Goal: Information Seeking & Learning: Learn about a topic

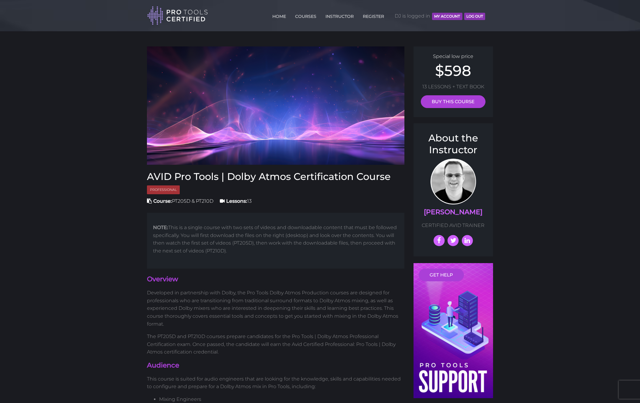
scroll to position [1, 0]
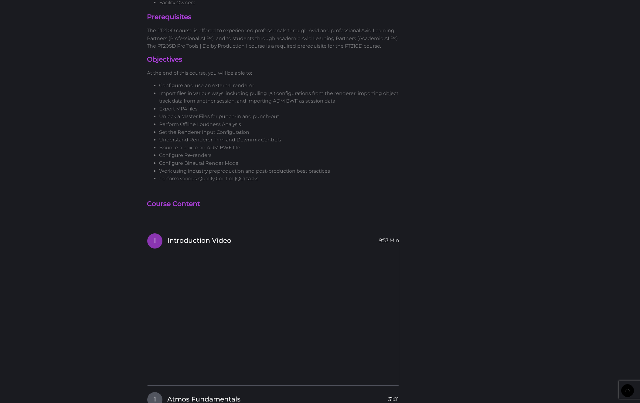
scroll to position [1041, 0]
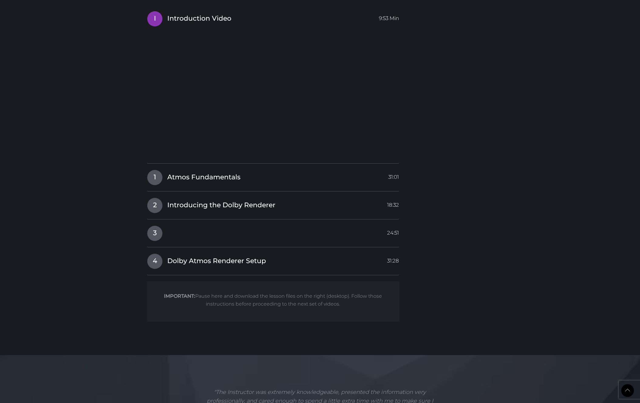
scroll to position [974, 0]
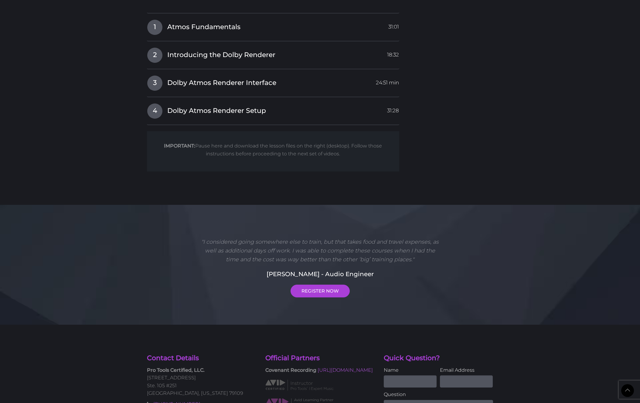
scroll to position [1264, 0]
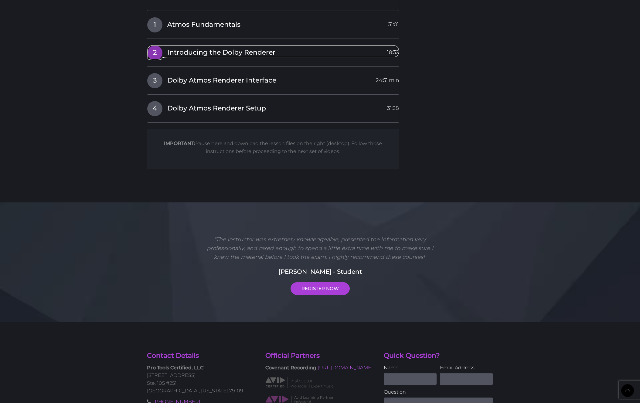
click at [191, 53] on span "Introducing the Dolby Renderer" at bounding box center [221, 52] width 108 height 9
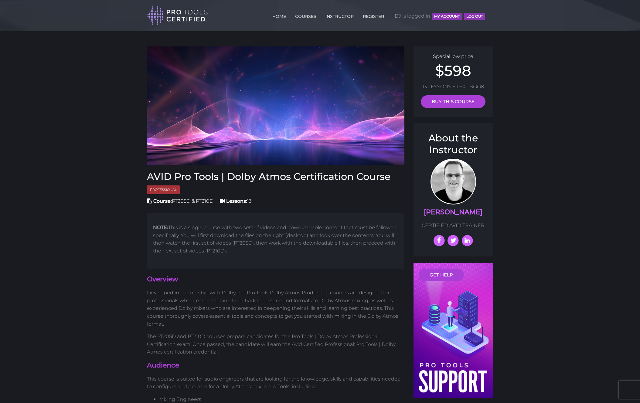
scroll to position [0, 0]
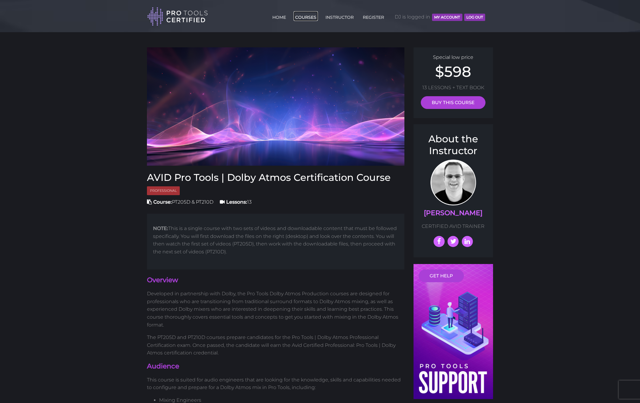
click at [308, 17] on link "COURSES" at bounding box center [306, 16] width 24 height 10
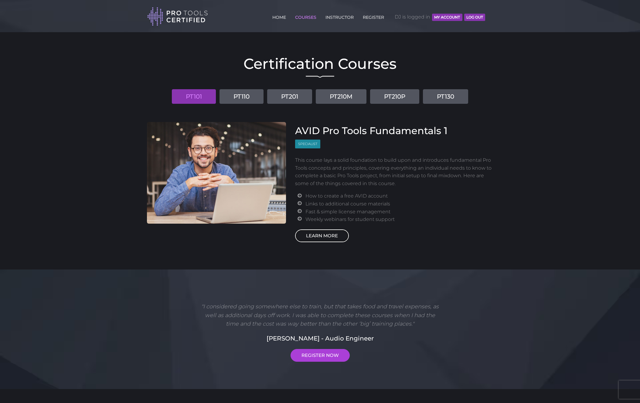
click at [326, 233] on link "LEARN MORE" at bounding box center [322, 236] width 54 height 13
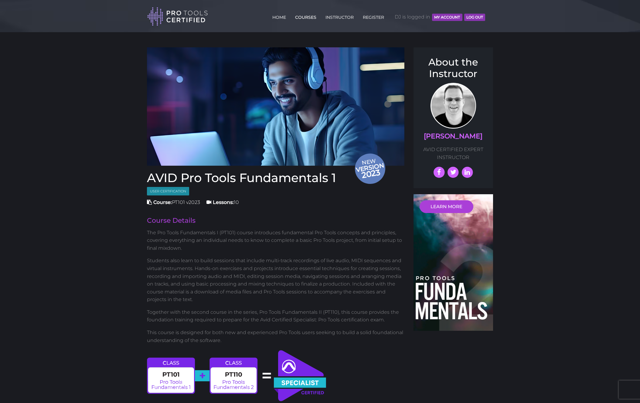
click at [308, 16] on link "COURSES" at bounding box center [306, 16] width 24 height 10
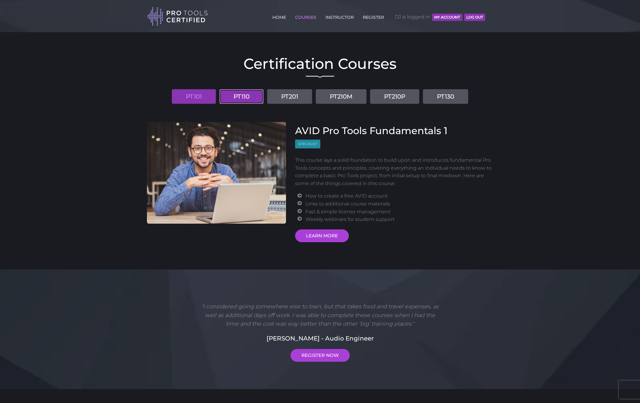
click at [241, 95] on link "PT110" at bounding box center [241, 96] width 44 height 15
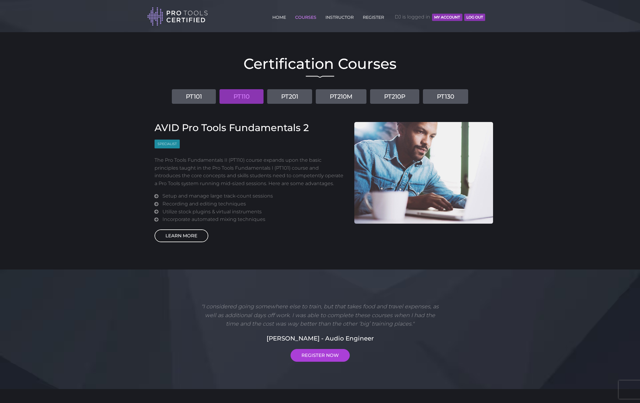
click at [191, 236] on link "LEARN MORE" at bounding box center [182, 236] width 54 height 13
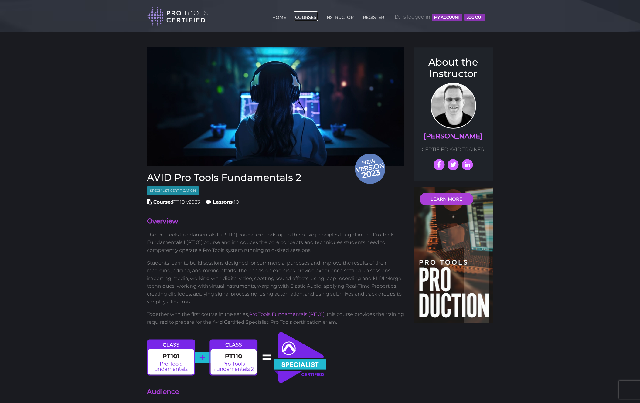
click at [310, 16] on link "COURSES" at bounding box center [306, 16] width 24 height 10
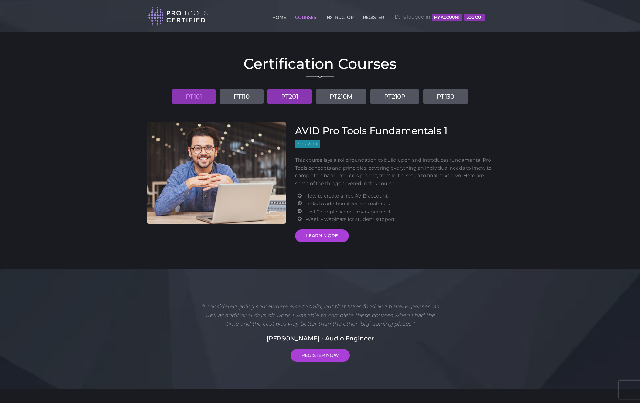
click at [291, 94] on link "PT201" at bounding box center [289, 96] width 45 height 15
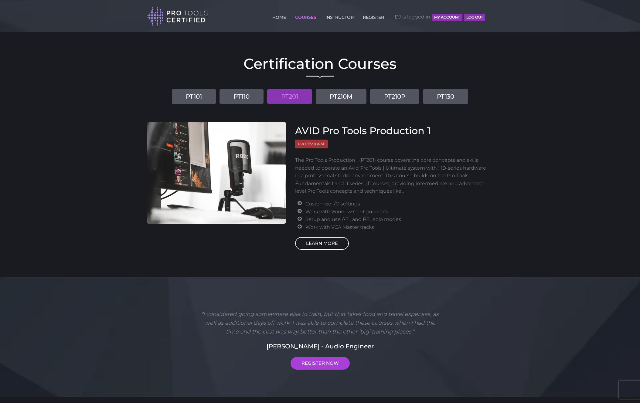
click at [326, 243] on link "LEARN MORE" at bounding box center [322, 243] width 54 height 13
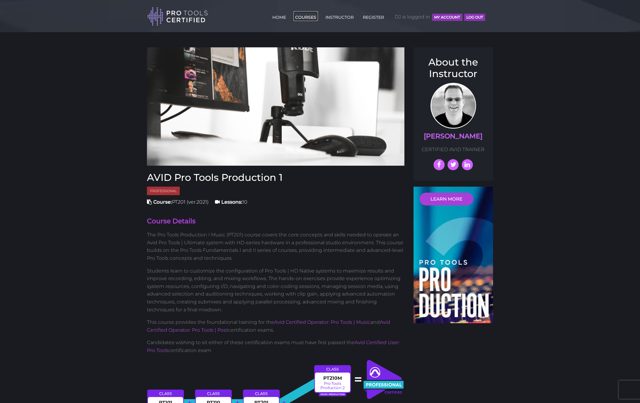
click at [308, 15] on link "COURSES" at bounding box center [306, 16] width 24 height 10
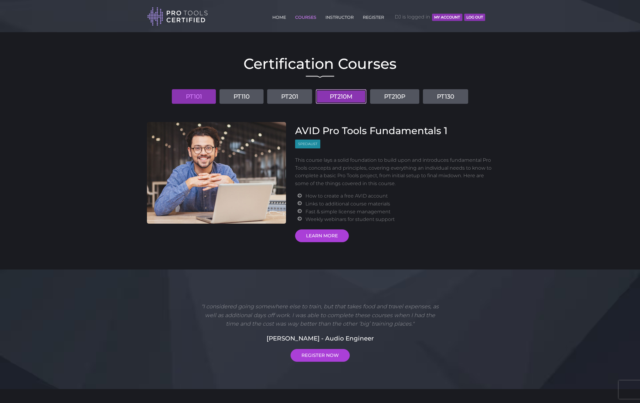
click at [353, 97] on link "PT210M" at bounding box center [341, 96] width 51 height 15
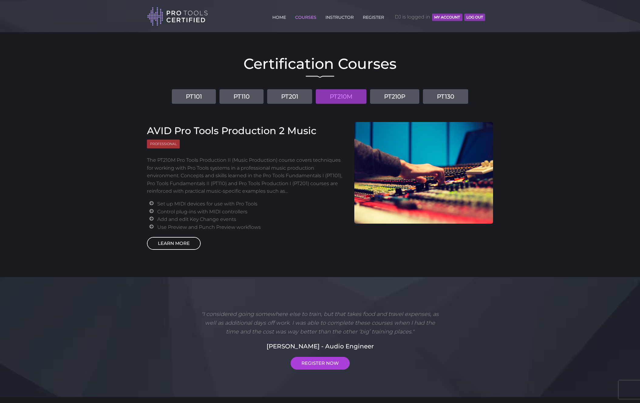
click at [186, 245] on link "LEARN MORE" at bounding box center [174, 243] width 54 height 13
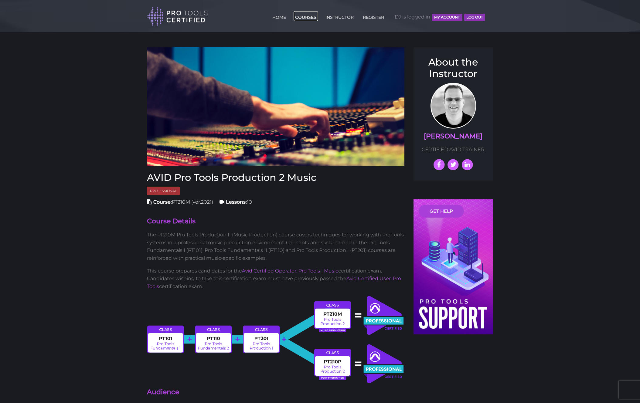
click at [304, 18] on link "COURSES" at bounding box center [306, 16] width 24 height 10
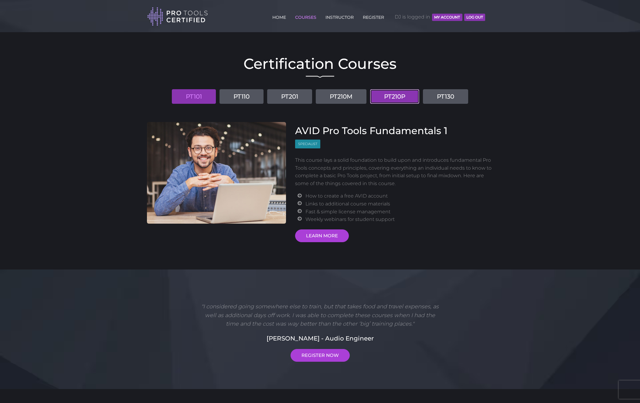
click at [396, 95] on link "PT210P" at bounding box center [394, 96] width 49 height 15
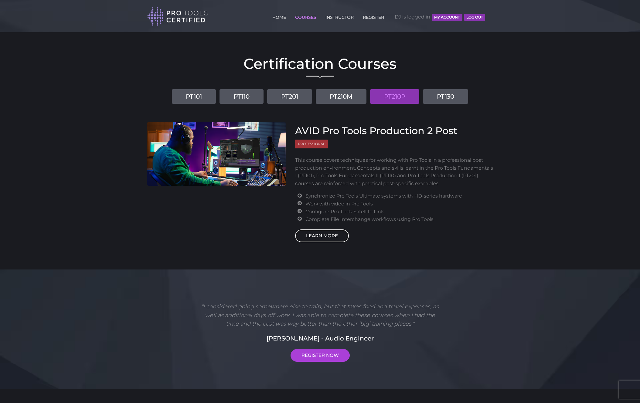
click at [326, 235] on link "LEARN MORE" at bounding box center [322, 236] width 54 height 13
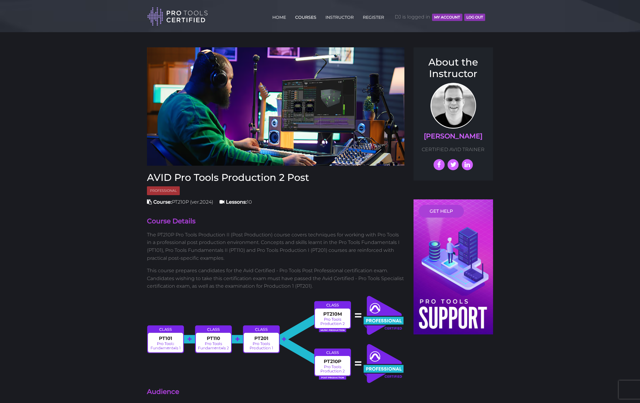
click at [301, 17] on link "COURSES" at bounding box center [306, 16] width 24 height 10
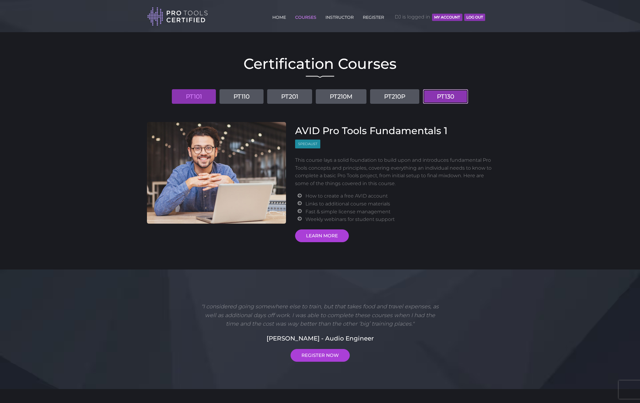
click at [450, 97] on link "PT130" at bounding box center [445, 96] width 45 height 15
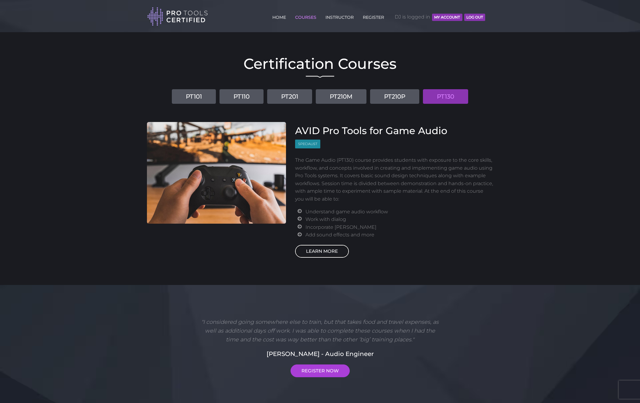
click at [331, 249] on link "LEARN MORE" at bounding box center [322, 251] width 54 height 13
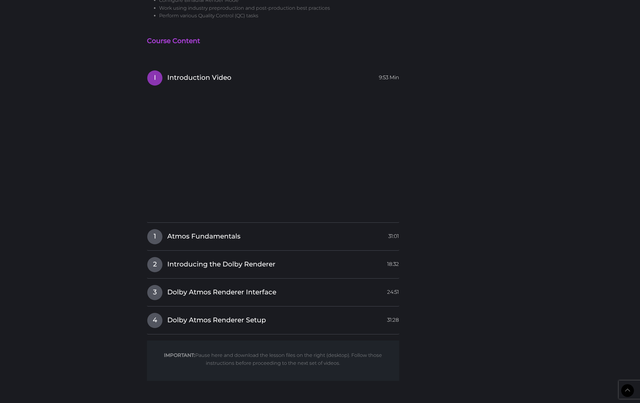
scroll to position [1053, 0]
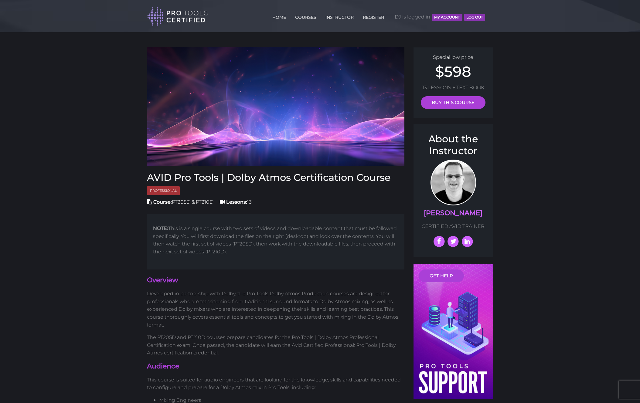
click at [44, 10] on header "Toggle navigation HOME COURSES INSTRUCTOR REGISTER DJ is logged in MY ACCOUNT L…" at bounding box center [320, 16] width 640 height 32
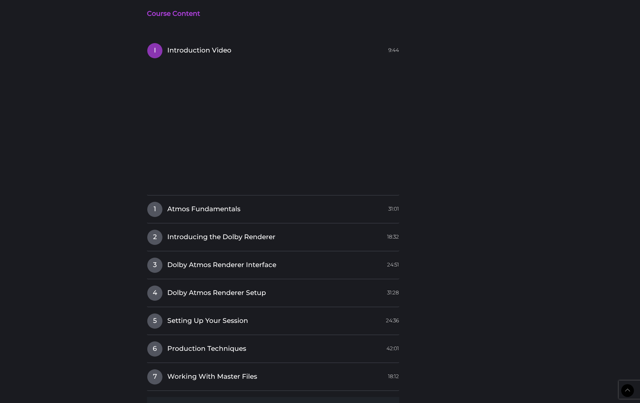
scroll to position [1075, 0]
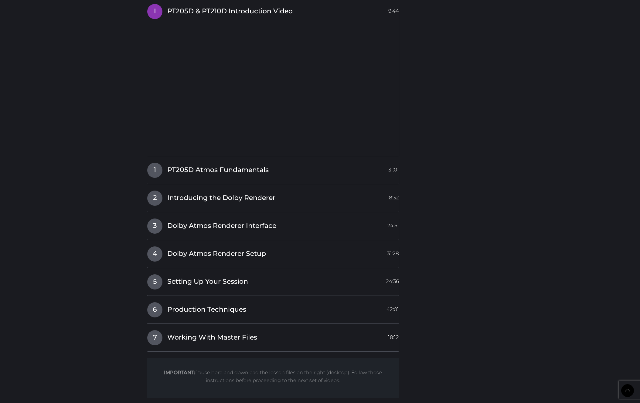
scroll to position [1169, 0]
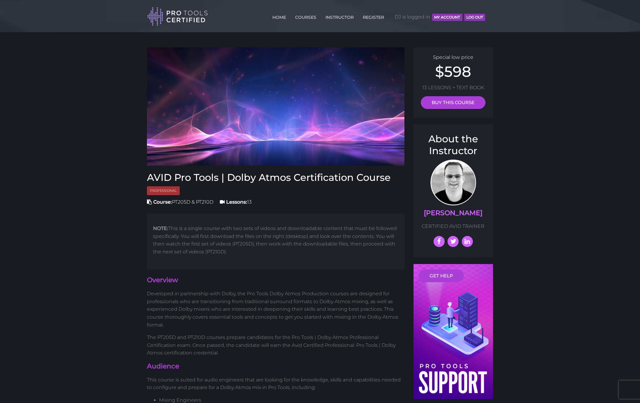
scroll to position [1169, 0]
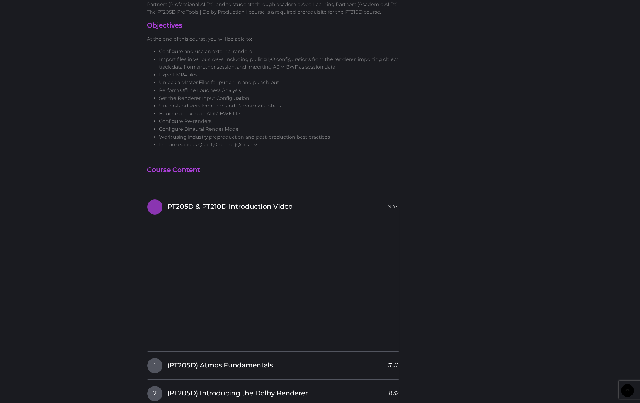
scroll to position [960, 0]
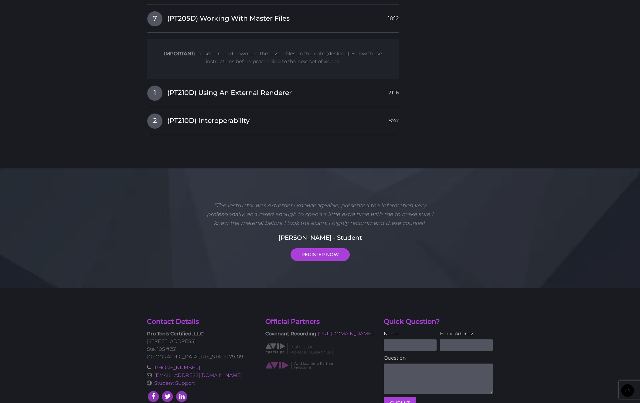
scroll to position [1330, 0]
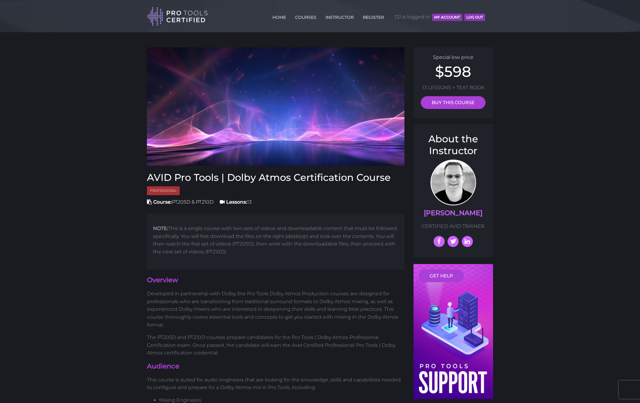
scroll to position [1330, 0]
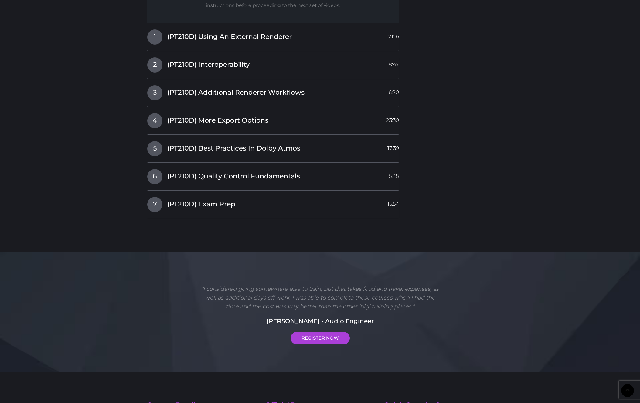
scroll to position [1505, 0]
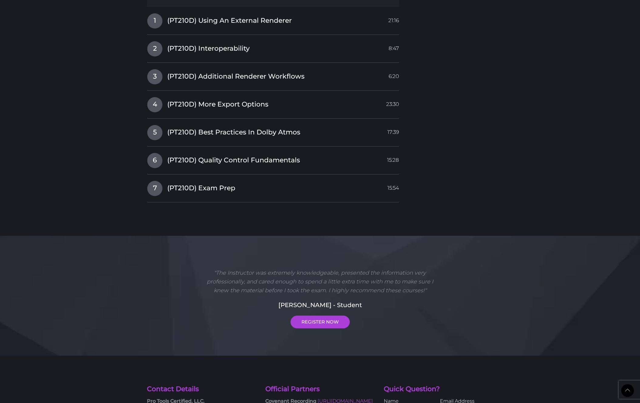
scroll to position [1375, 0]
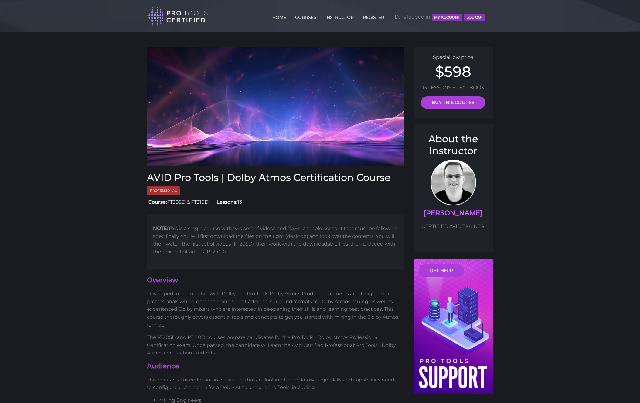
scroll to position [1505, 0]
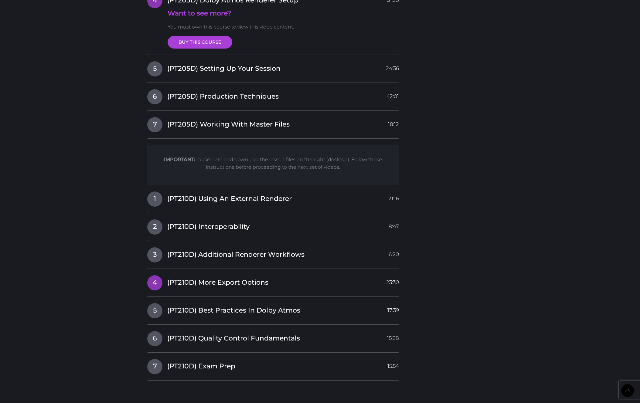
scroll to position [1215, 0]
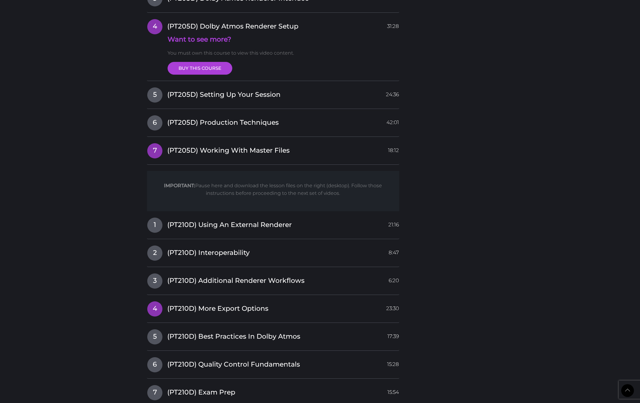
click at [228, 149] on span "(PT205D) Working With Master Files" at bounding box center [228, 150] width 122 height 9
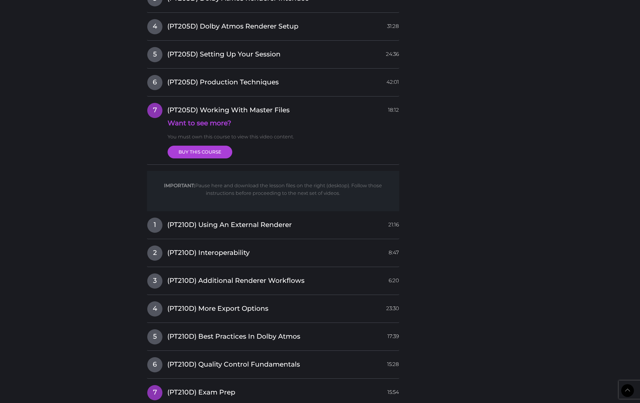
click at [221, 111] on span "(PT205D) Working With Master Files" at bounding box center [228, 110] width 122 height 9
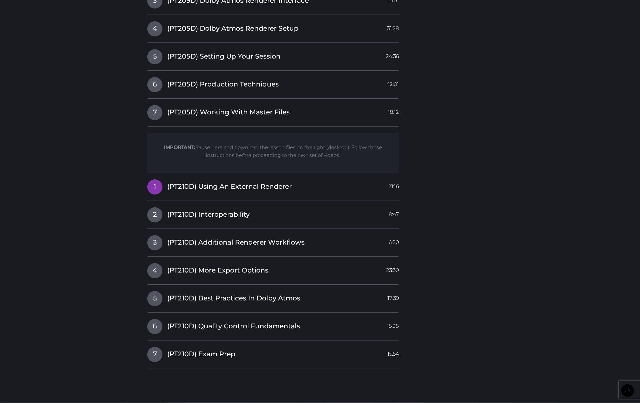
scroll to position [1255, 0]
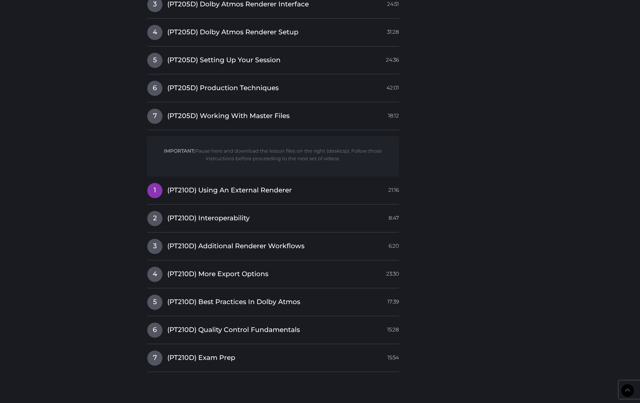
scroll to position [1247, 0]
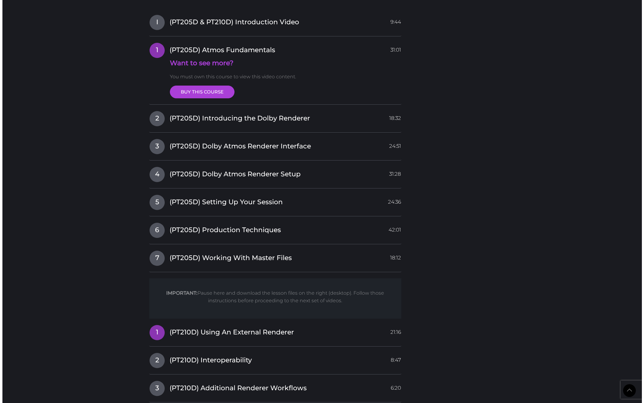
scroll to position [1220, 0]
